Goal: Task Accomplishment & Management: Use online tool/utility

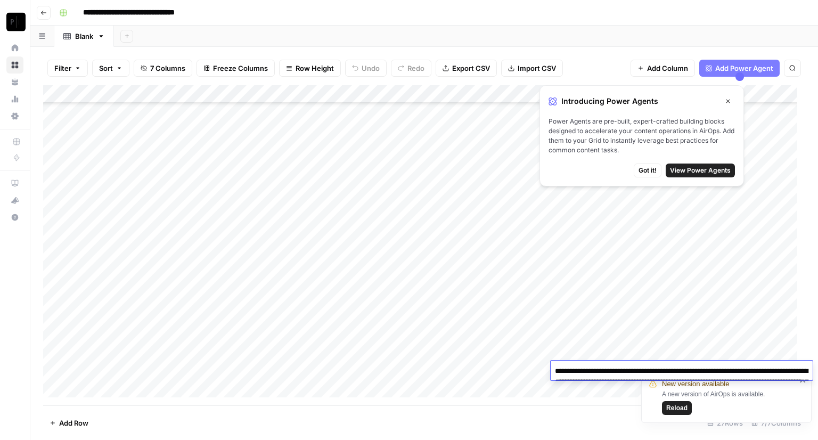
scroll to position [212, 0]
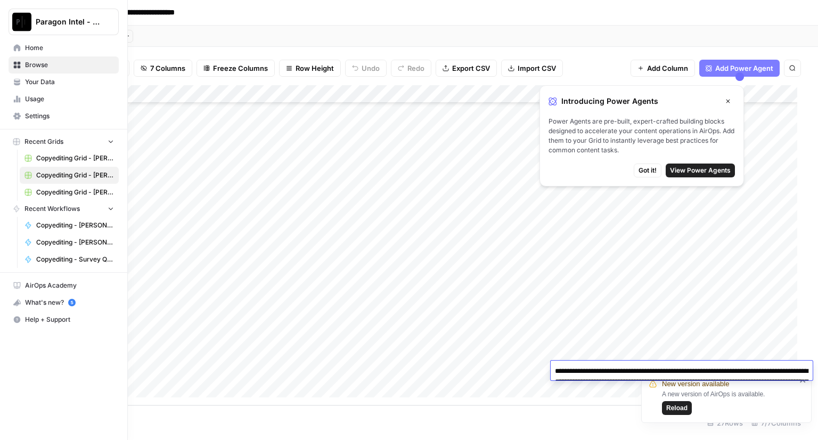
click at [26, 47] on span "Home" at bounding box center [69, 48] width 89 height 10
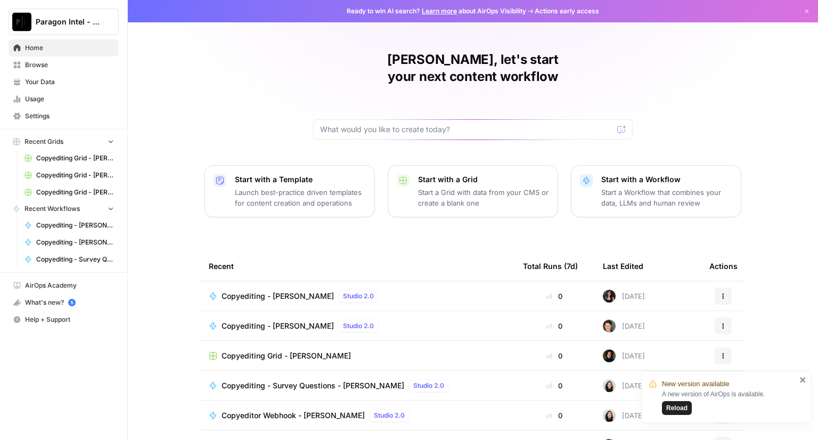
click at [238, 291] on span "Copyediting - [PERSON_NAME]" at bounding box center [277, 296] width 112 height 11
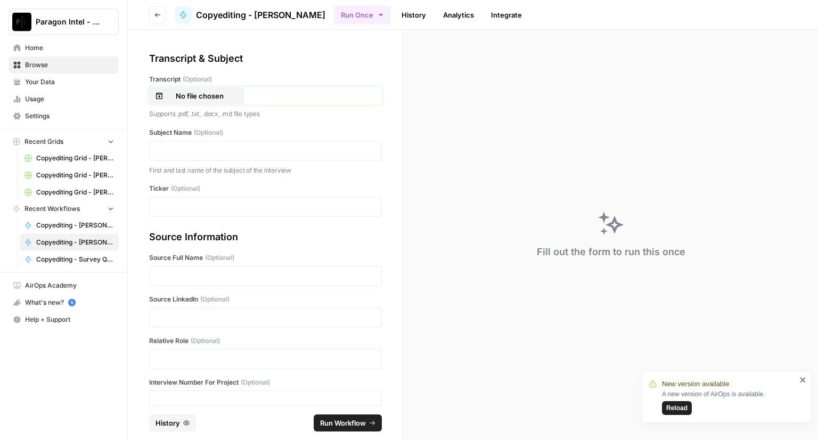
click at [203, 93] on p "No file chosen" at bounding box center [200, 96] width 68 height 11
click at [202, 151] on p at bounding box center [265, 150] width 219 height 11
click at [210, 202] on p at bounding box center [265, 206] width 219 height 11
click at [211, 274] on p at bounding box center [265, 275] width 219 height 11
click at [191, 314] on p at bounding box center [265, 317] width 219 height 11
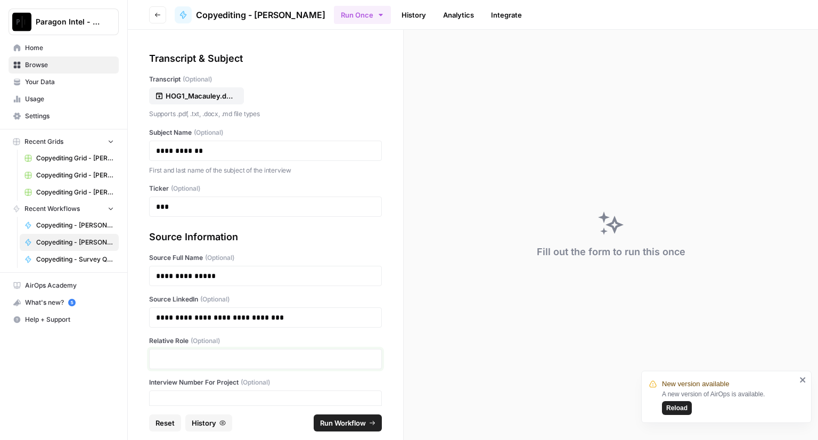
click at [187, 353] on p at bounding box center [265, 358] width 219 height 11
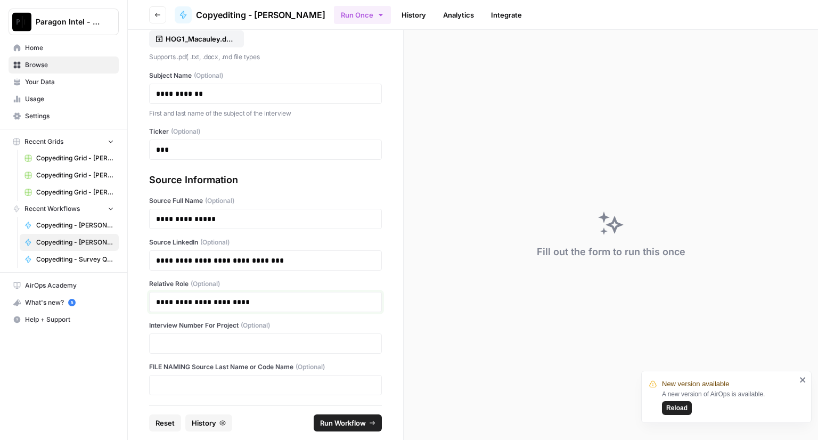
scroll to position [58, 0]
click at [182, 337] on p at bounding box center [265, 342] width 219 height 11
click at [342, 425] on span "Run Workflow" at bounding box center [343, 422] width 46 height 11
